Goal: Transaction & Acquisition: Purchase product/service

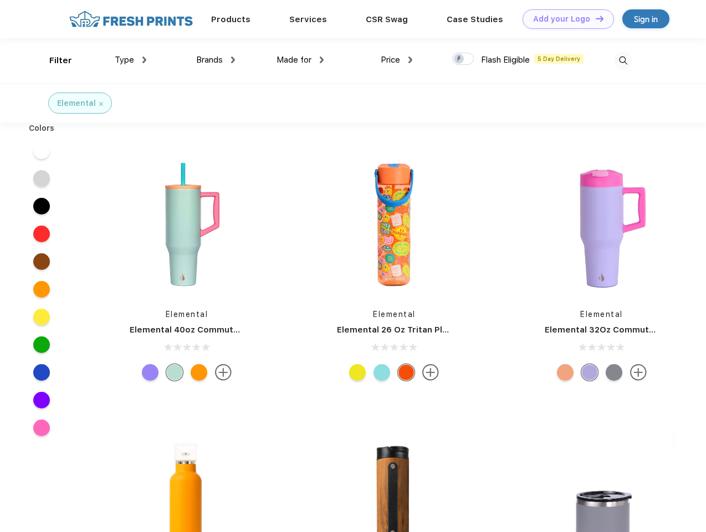
click at [564, 19] on link "Add your Logo Design Tool" at bounding box center [568, 18] width 91 height 19
click at [0, 0] on div "Design Tool" at bounding box center [0, 0] width 0 height 0
click at [595, 18] on link "Add your Logo Design Tool" at bounding box center [568, 18] width 91 height 19
click at [53, 60] on div "Filter" at bounding box center [60, 60] width 23 height 13
click at [131, 60] on span "Type" at bounding box center [124, 60] width 19 height 10
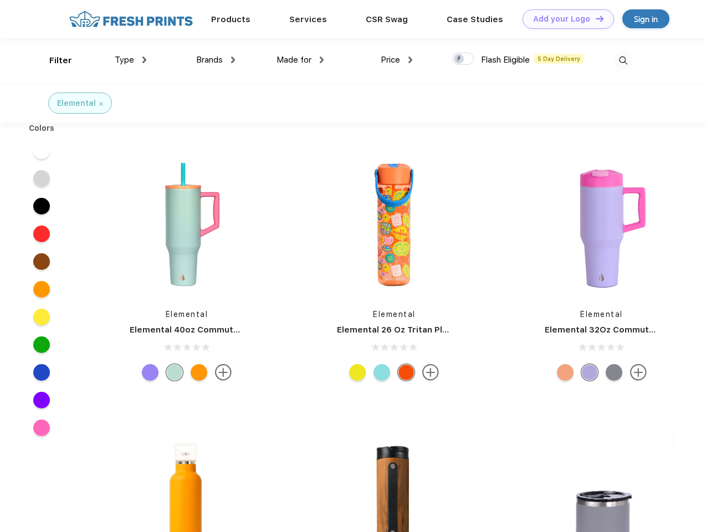
click at [216, 60] on span "Brands" at bounding box center [209, 60] width 27 height 10
click at [300, 60] on span "Made for" at bounding box center [294, 60] width 35 height 10
click at [397, 60] on span "Price" at bounding box center [390, 60] width 19 height 10
click at [463, 59] on div at bounding box center [463, 59] width 22 height 12
click at [459, 59] on input "checkbox" at bounding box center [455, 55] width 7 height 7
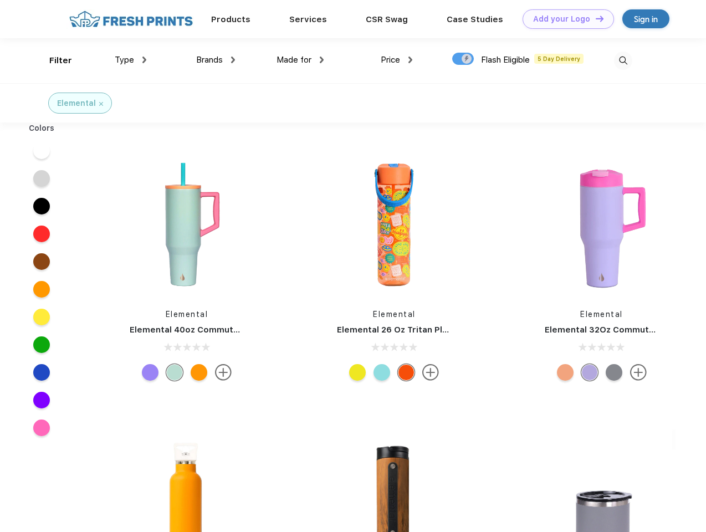
click at [623, 60] on img at bounding box center [623, 61] width 18 height 18
